Goal: Task Accomplishment & Management: Complete application form

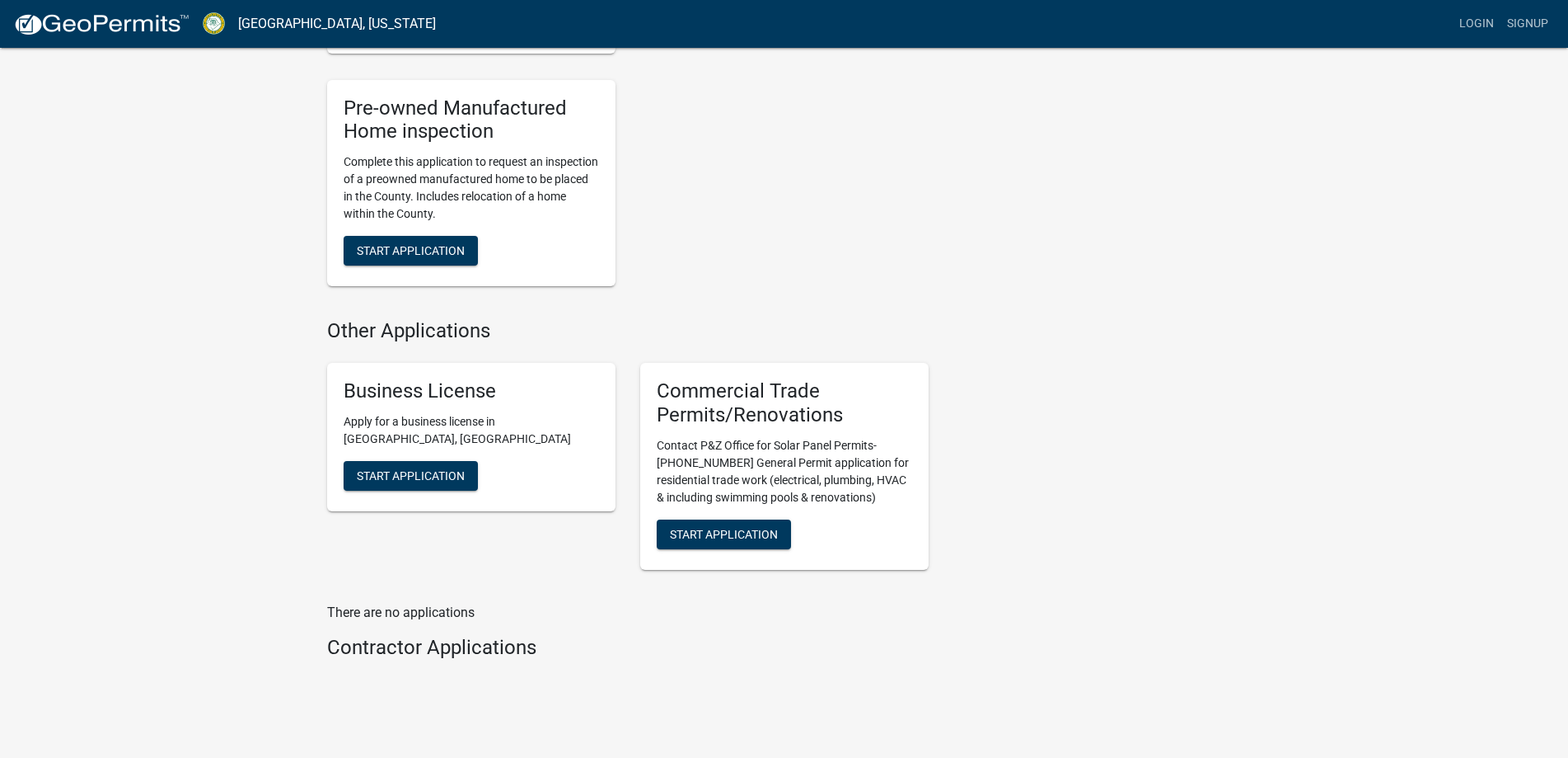
scroll to position [1430, 0]
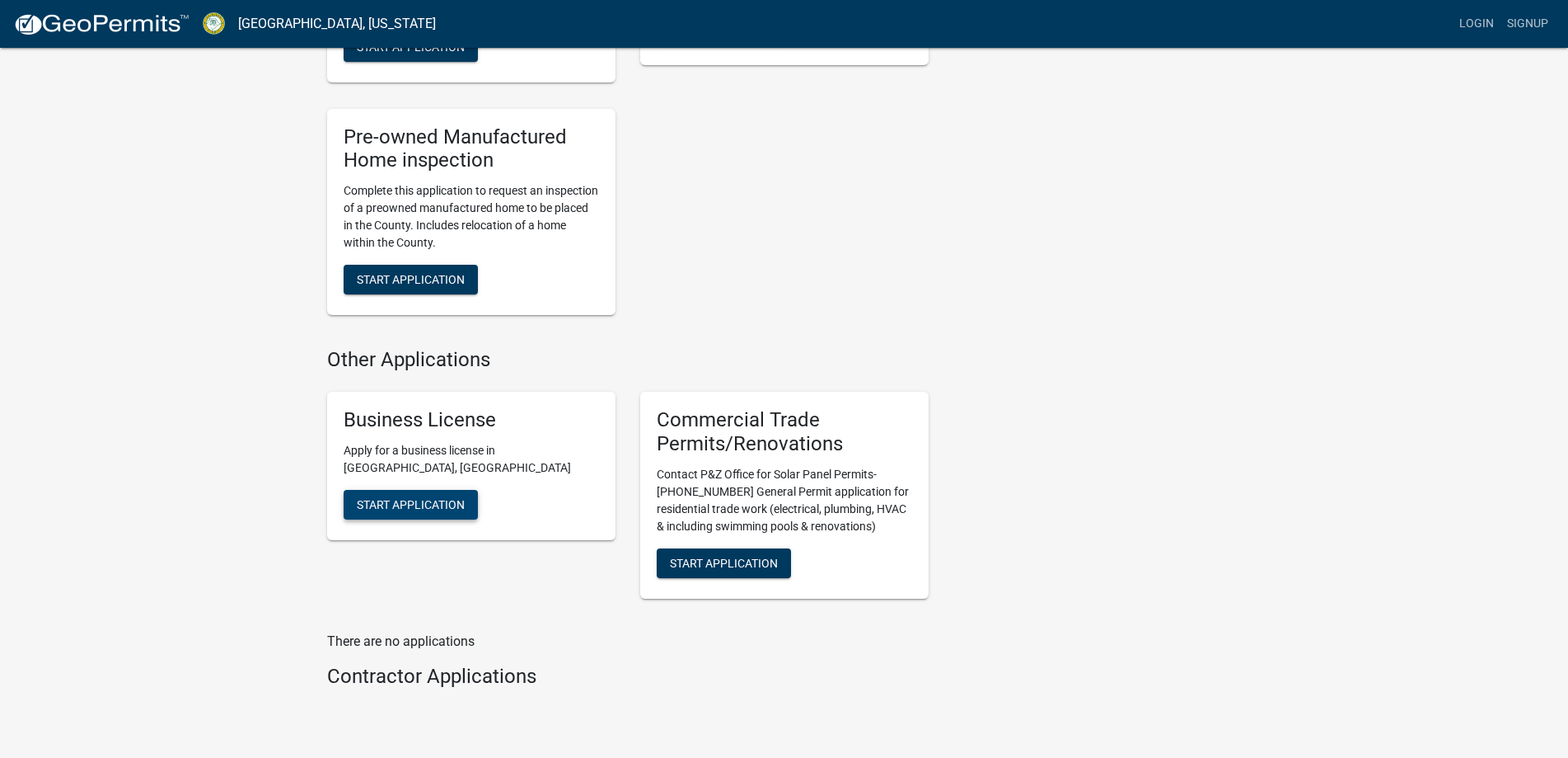
click at [429, 511] on span "Start Application" at bounding box center [410, 504] width 108 height 13
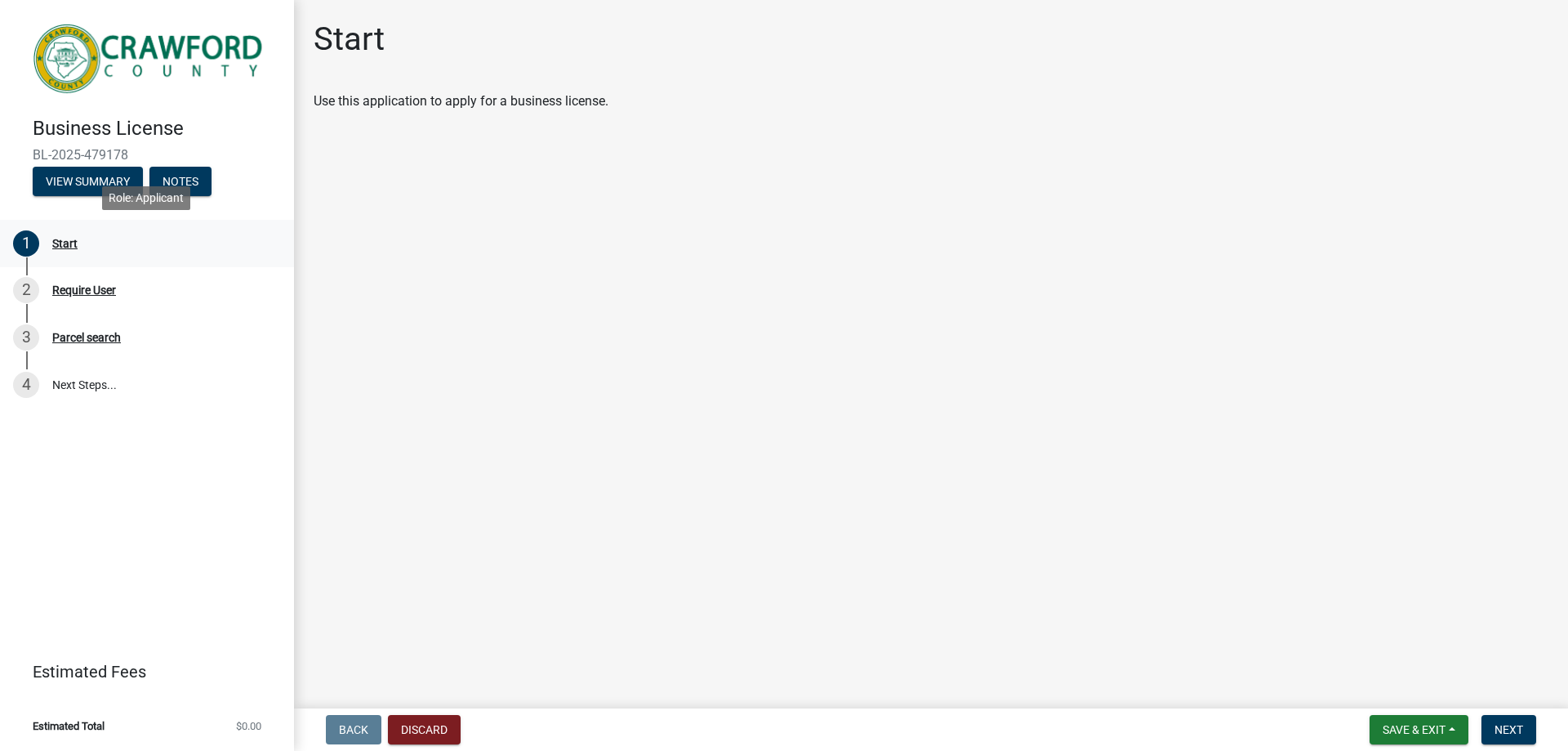
click at [49, 238] on div "1 Start" at bounding box center [140, 243] width 255 height 26
click at [1508, 730] on span "Next" at bounding box center [1509, 729] width 29 height 13
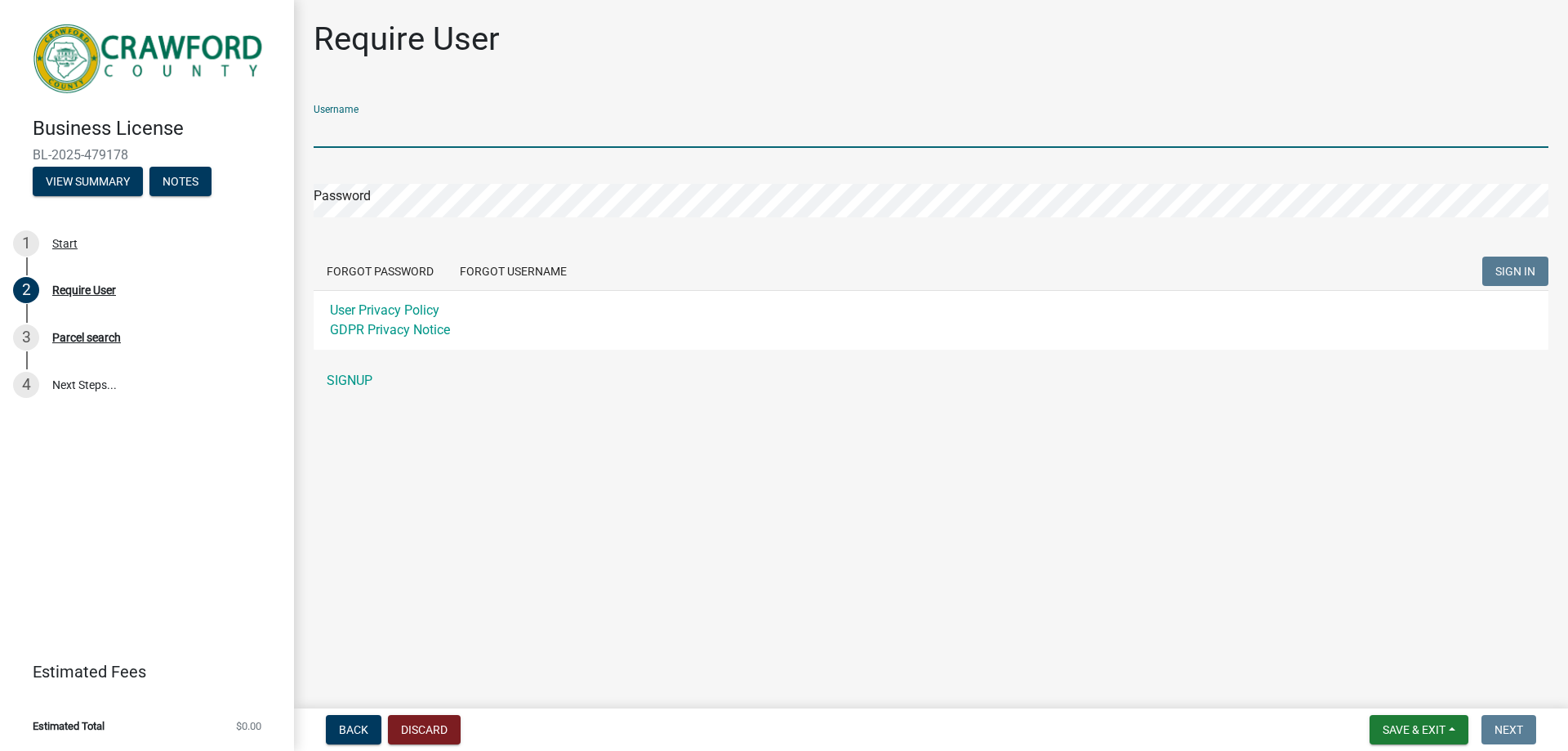
click at [354, 127] on input "Username" at bounding box center [931, 131] width 1235 height 33
type input "silosprings"
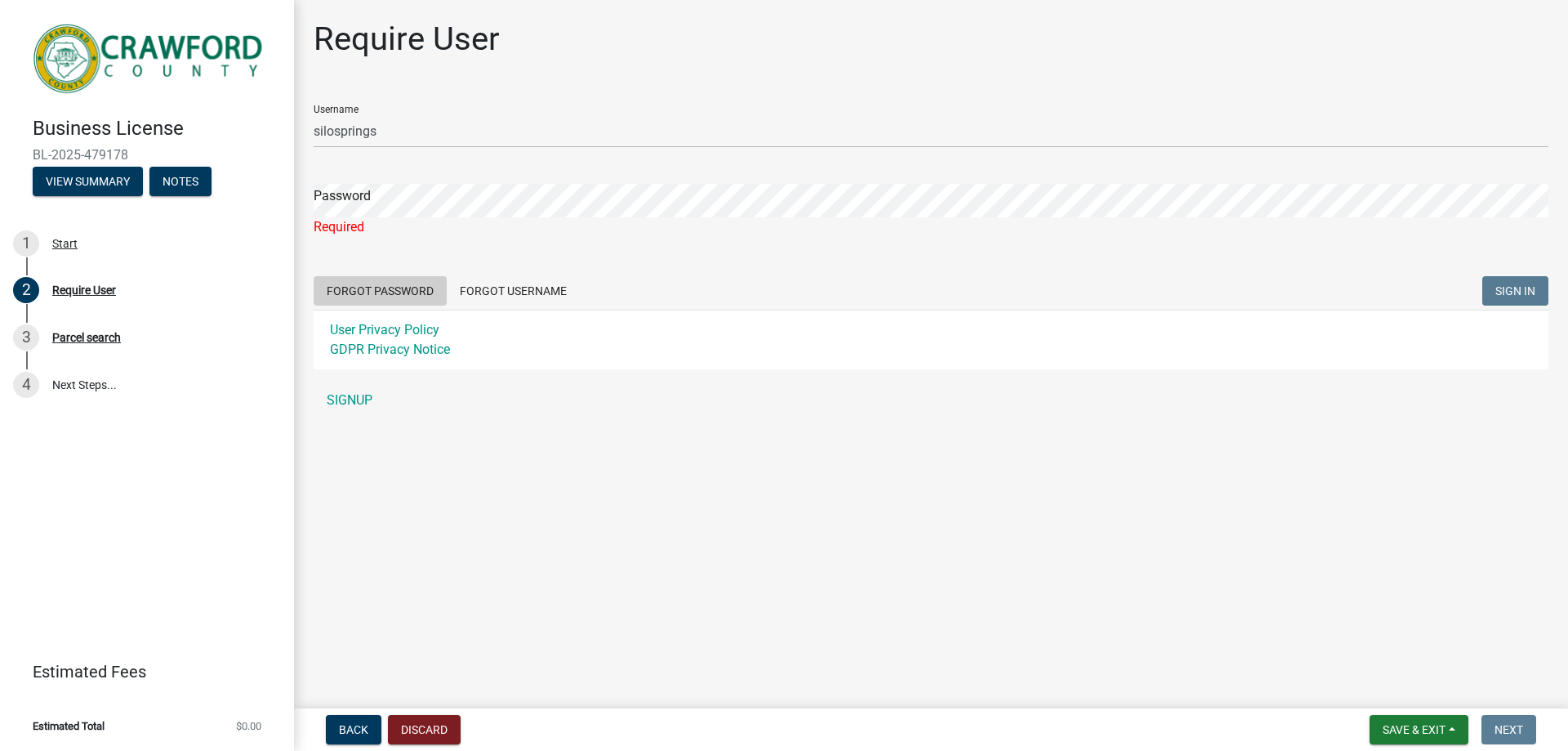
click at [409, 270] on form "Username silosprings Password Required Forgot Password Forgot Username SIGN IN …" at bounding box center [931, 230] width 1235 height 277
click at [397, 291] on button "Forgot Password" at bounding box center [380, 290] width 133 height 30
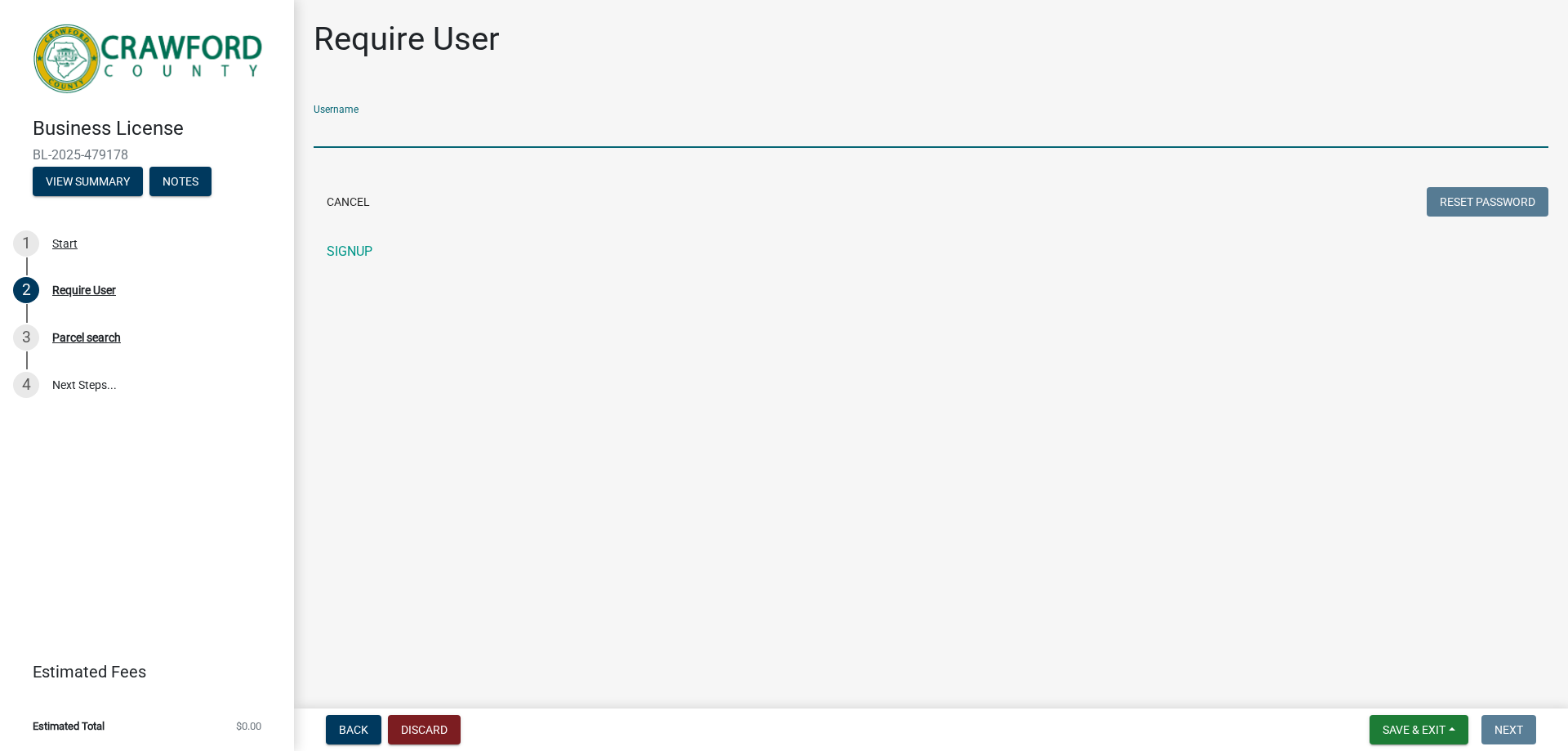
click at [381, 124] on input "Username" at bounding box center [931, 131] width 1235 height 33
type input "silosprings"
click at [1467, 201] on button "Reset Password" at bounding box center [1488, 201] width 122 height 30
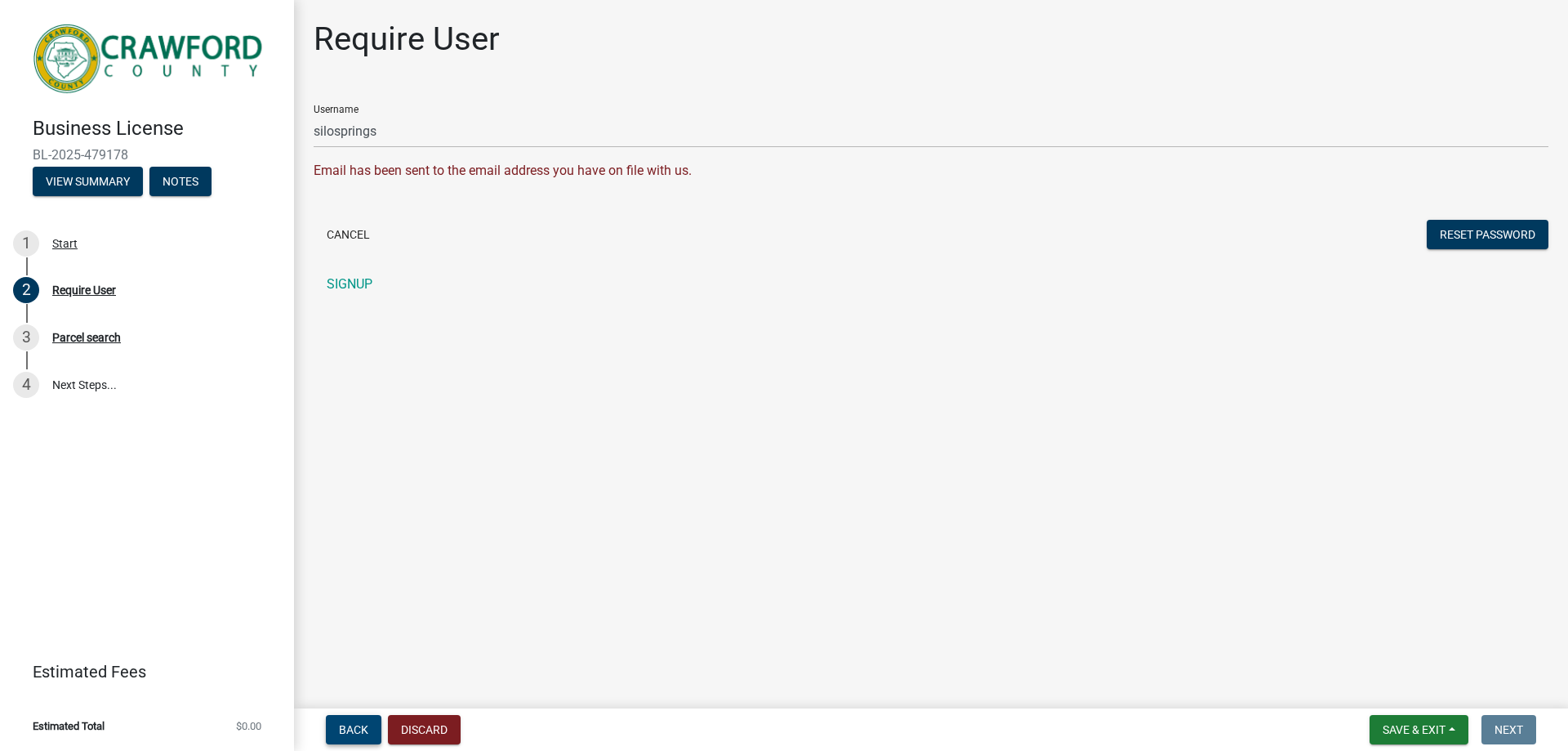
click at [351, 721] on button "Back" at bounding box center [354, 729] width 56 height 30
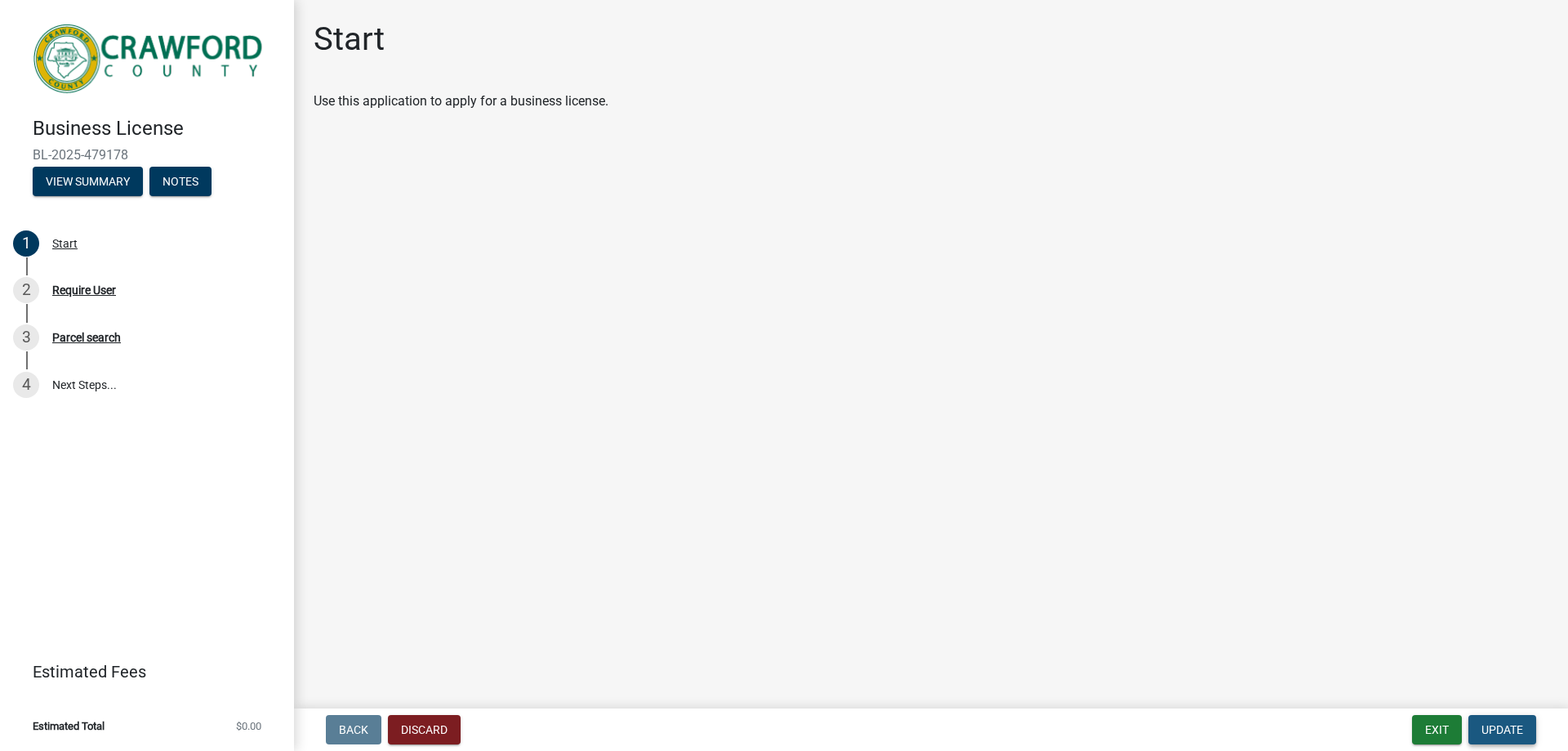
click at [1507, 728] on span "Update" at bounding box center [1503, 729] width 42 height 13
